Goal: Task Accomplishment & Management: Use online tool/utility

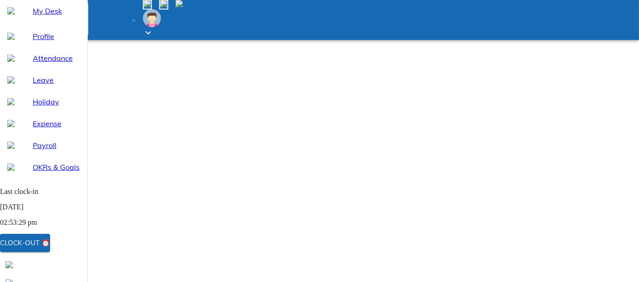
click at [39, 64] on span "Attendance" at bounding box center [56, 58] width 47 height 11
select select "9"
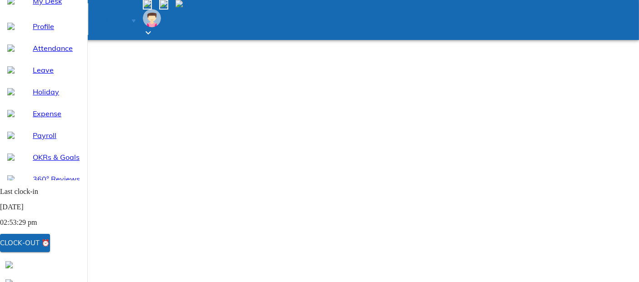
click at [50, 245] on div "Clock-out ⏰" at bounding box center [25, 243] width 50 height 12
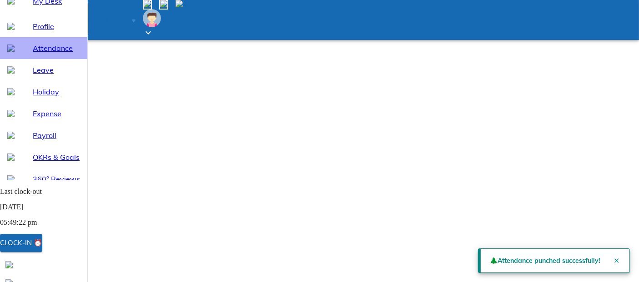
click at [44, 54] on span "Attendance" at bounding box center [56, 48] width 47 height 11
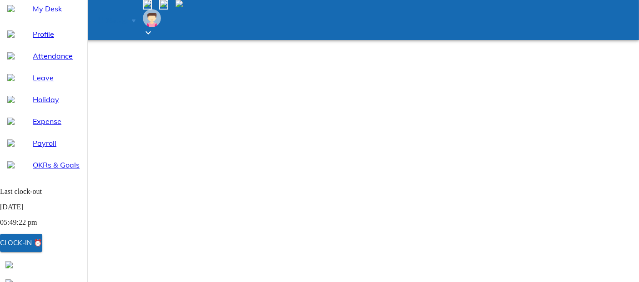
scroll to position [0, 0]
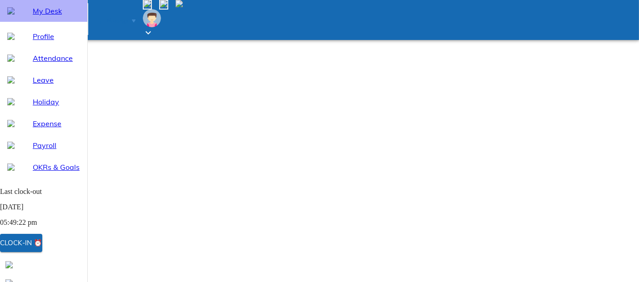
click at [33, 16] on span "My Desk" at bounding box center [56, 10] width 47 height 11
